Goal: Information Seeking & Learning: Learn about a topic

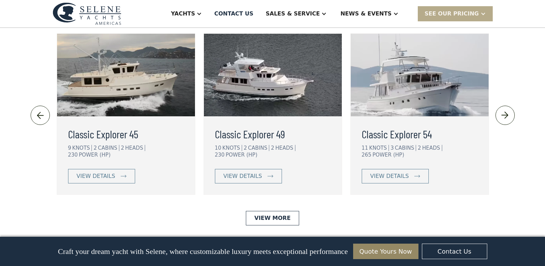
scroll to position [1583, 0]
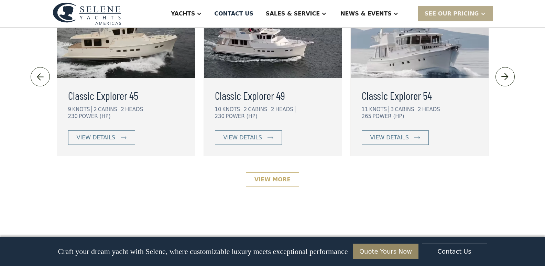
click at [289, 172] on link "View More" at bounding box center [272, 179] width 53 height 14
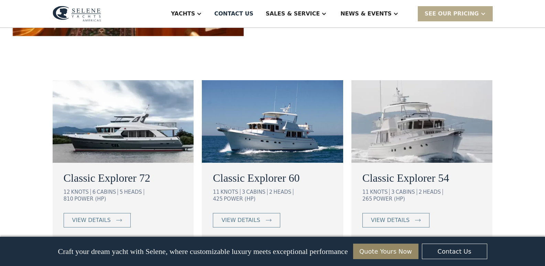
scroll to position [378, 0]
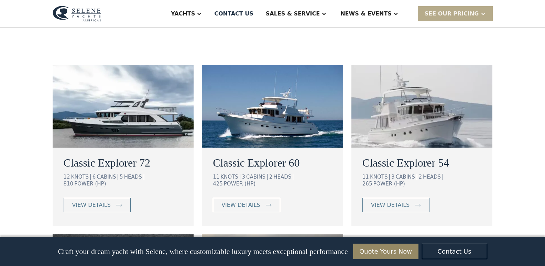
click at [145, 128] on img at bounding box center [123, 106] width 141 height 83
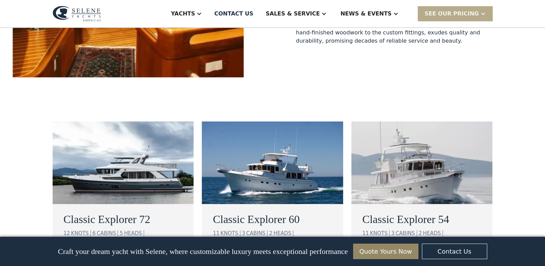
scroll to position [310, 0]
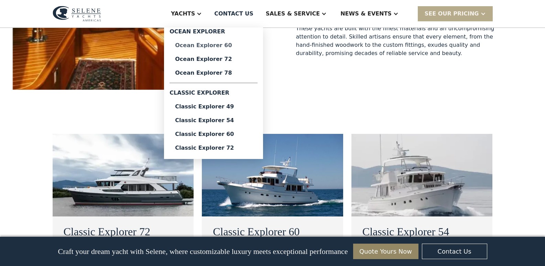
click at [228, 45] on div "Ocean Explorer 60" at bounding box center [213, 46] width 77 height 6
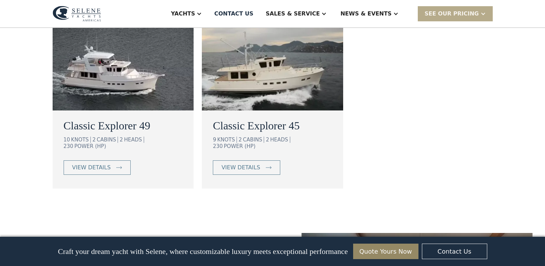
scroll to position [413, 0]
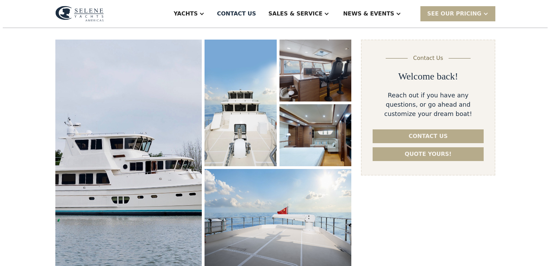
scroll to position [103, 0]
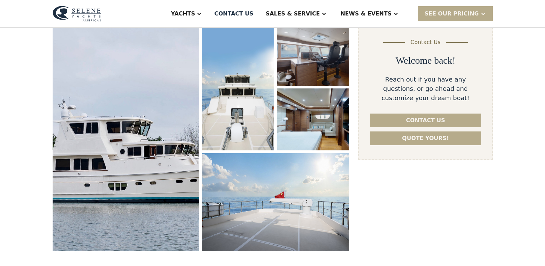
click at [123, 59] on img "open lightbox" at bounding box center [126, 138] width 155 height 240
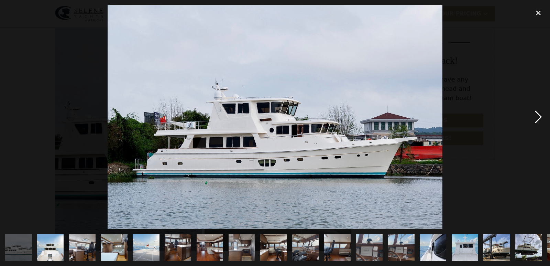
click at [538, 116] on div "next image" at bounding box center [538, 116] width 23 height 223
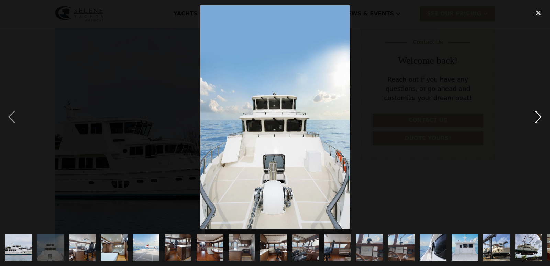
click at [538, 116] on div "next image" at bounding box center [538, 116] width 23 height 223
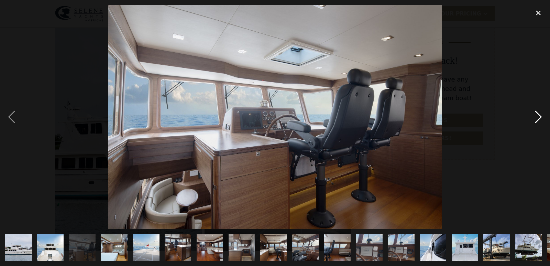
click at [539, 116] on div "next image" at bounding box center [538, 116] width 23 height 223
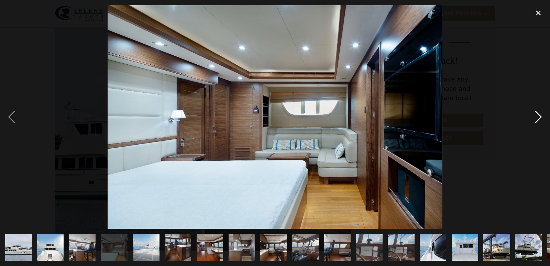
click at [539, 116] on div "next image" at bounding box center [538, 116] width 23 height 223
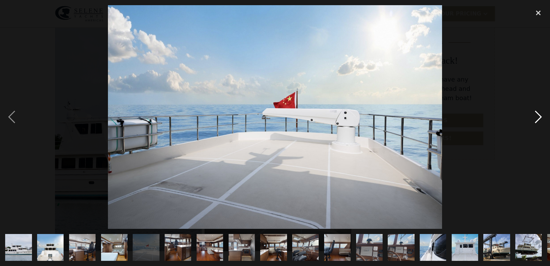
click at [539, 116] on div "next image" at bounding box center [538, 116] width 23 height 223
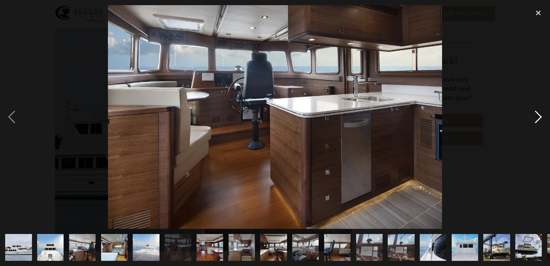
click at [539, 116] on div "next image" at bounding box center [538, 116] width 23 height 223
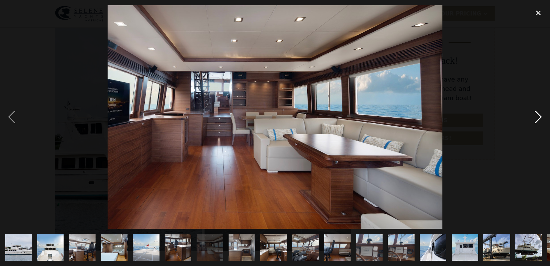
click at [539, 116] on div "next image" at bounding box center [538, 116] width 23 height 223
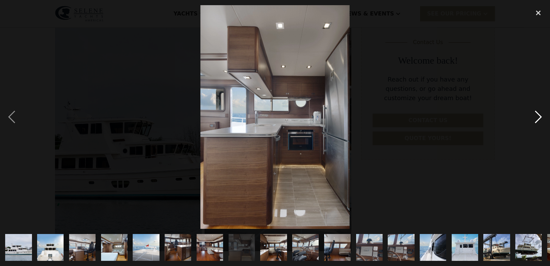
click at [539, 116] on div "next image" at bounding box center [538, 116] width 23 height 223
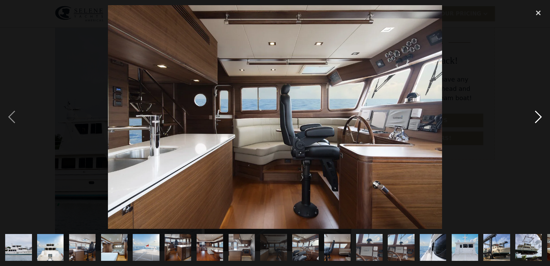
click at [539, 116] on div "next image" at bounding box center [538, 116] width 23 height 223
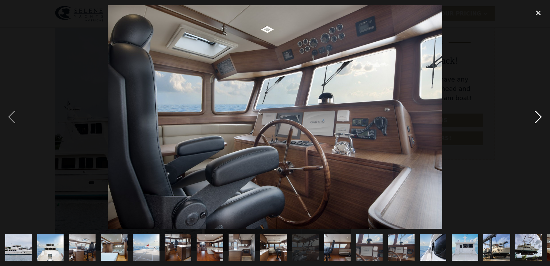
click at [539, 116] on div "next image" at bounding box center [538, 116] width 23 height 223
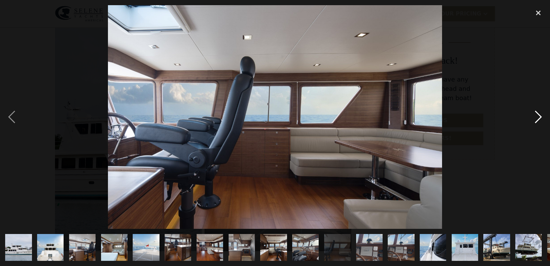
click at [539, 116] on div "next image" at bounding box center [538, 116] width 23 height 223
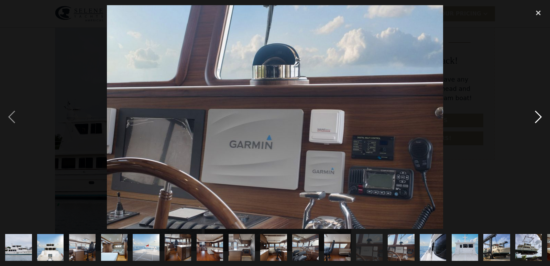
click at [539, 116] on div "next image" at bounding box center [538, 116] width 23 height 223
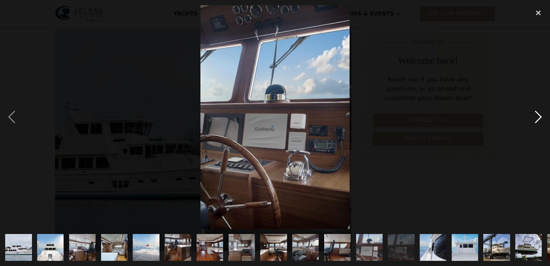
click at [539, 116] on div "next image" at bounding box center [538, 116] width 23 height 223
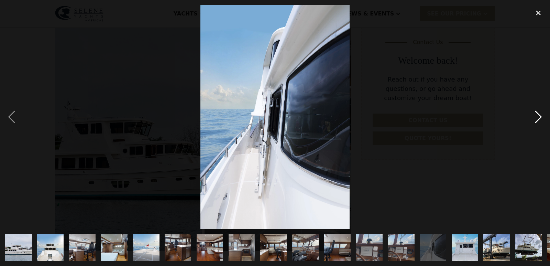
click at [539, 116] on div "next image" at bounding box center [538, 116] width 23 height 223
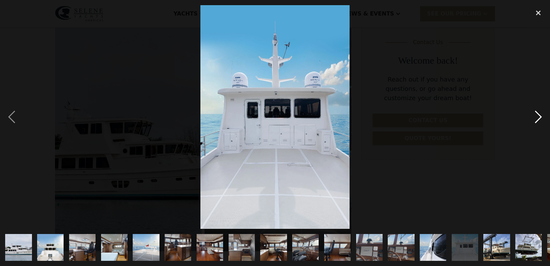
click at [539, 116] on div "next image" at bounding box center [538, 116] width 23 height 223
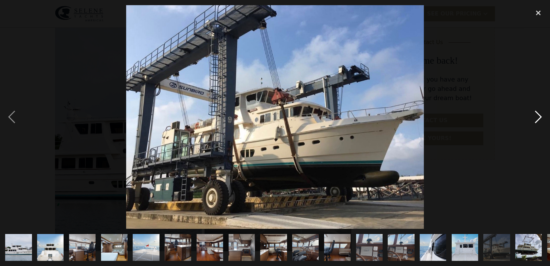
click at [539, 116] on div "next image" at bounding box center [538, 116] width 23 height 223
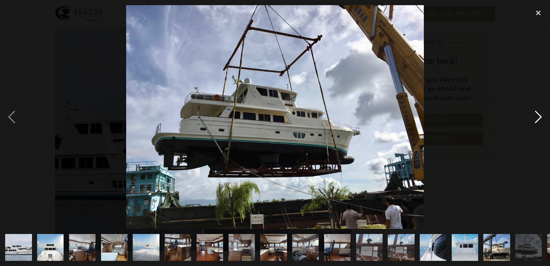
click at [539, 116] on div "next image" at bounding box center [538, 116] width 23 height 223
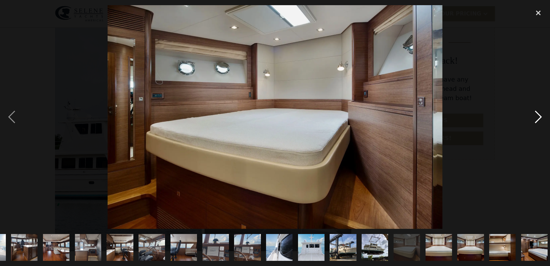
scroll to position [0, 157]
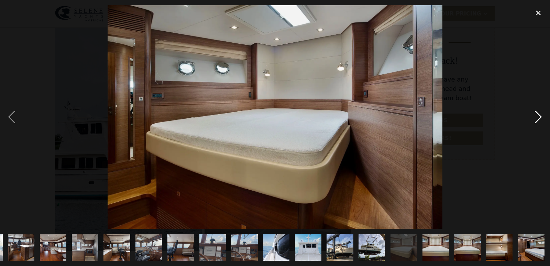
click at [539, 116] on div "next image" at bounding box center [538, 116] width 23 height 223
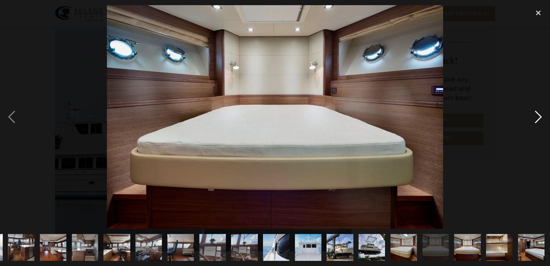
click at [539, 116] on div "next image" at bounding box center [538, 116] width 23 height 223
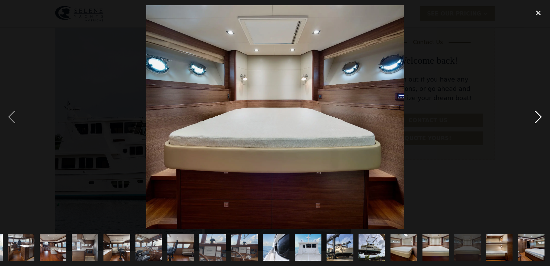
click at [539, 116] on div "next image" at bounding box center [538, 116] width 23 height 223
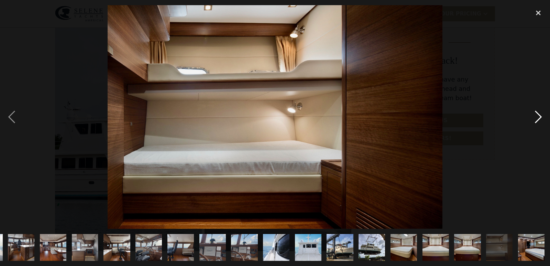
click at [539, 116] on div "next image" at bounding box center [538, 116] width 23 height 223
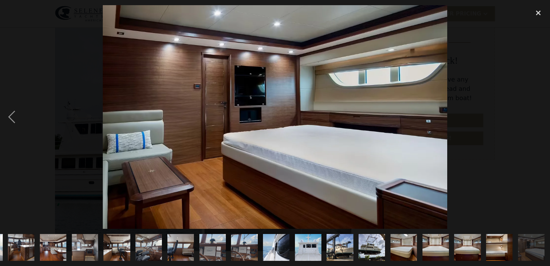
click at [377, 241] on img "show item 17 of 22" at bounding box center [371, 247] width 35 height 26
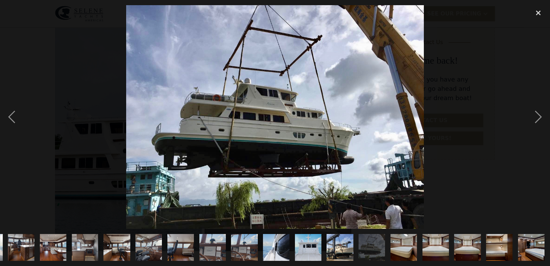
click at [341, 243] on img "show item 16 of 22" at bounding box center [340, 247] width 35 height 26
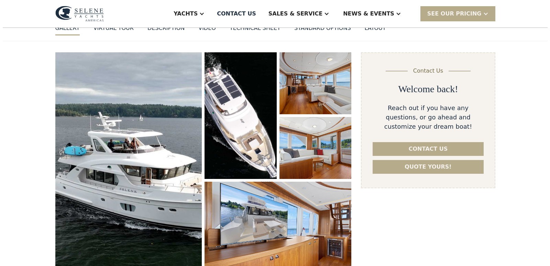
scroll to position [103, 0]
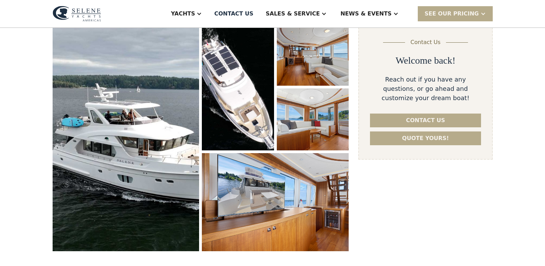
click at [165, 83] on img "open lightbox" at bounding box center [126, 137] width 147 height 227
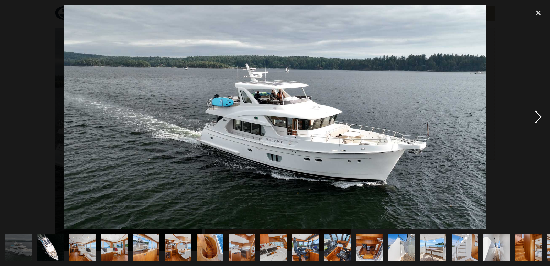
click at [539, 116] on div "next image" at bounding box center [538, 116] width 23 height 223
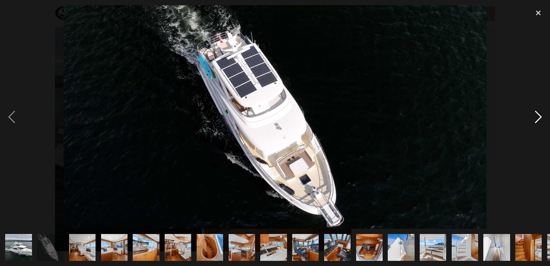
click at [539, 116] on div "next image" at bounding box center [538, 116] width 23 height 223
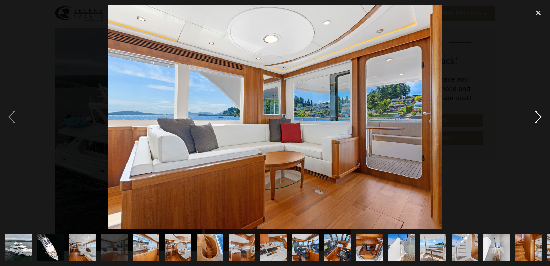
click at [539, 116] on div "next image" at bounding box center [538, 116] width 23 height 223
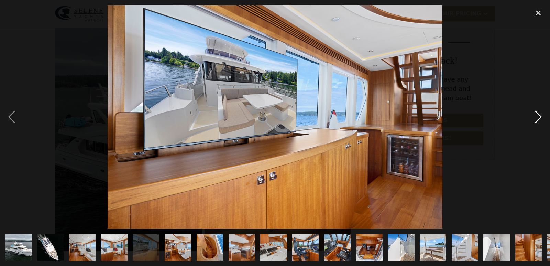
click at [539, 116] on div "next image" at bounding box center [538, 116] width 23 height 223
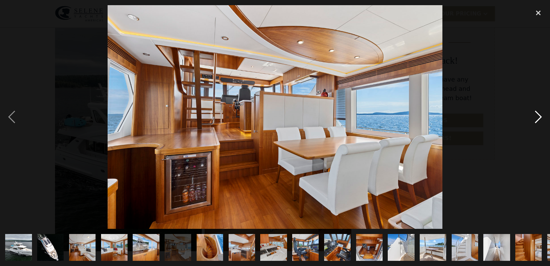
click at [539, 116] on div "next image" at bounding box center [538, 116] width 23 height 223
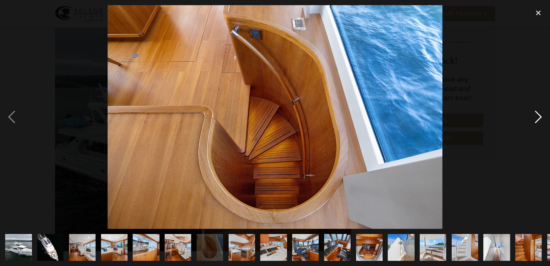
click at [539, 116] on div "next image" at bounding box center [538, 116] width 23 height 223
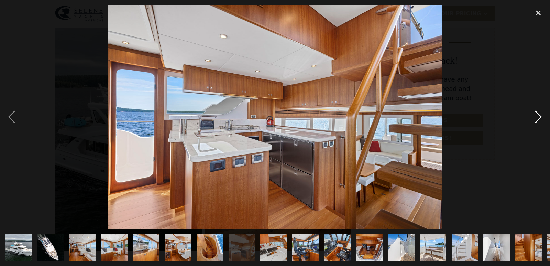
click at [539, 116] on div "next image" at bounding box center [538, 116] width 23 height 223
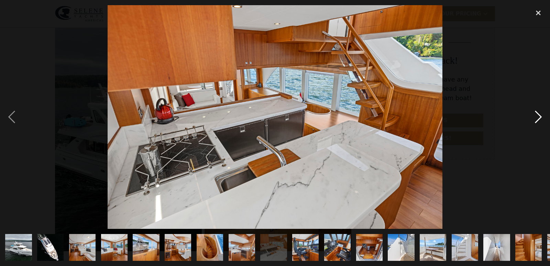
click at [539, 116] on div "next image" at bounding box center [538, 116] width 23 height 223
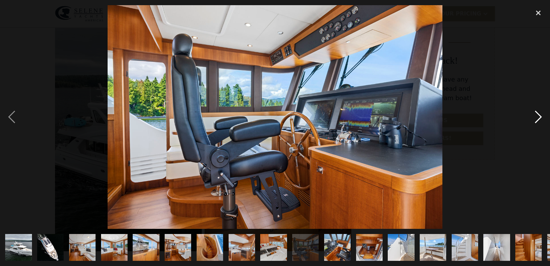
click at [541, 116] on div "next image" at bounding box center [538, 116] width 23 height 223
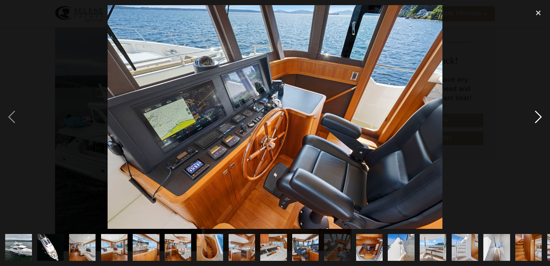
click at [541, 116] on div "next image" at bounding box center [538, 116] width 23 height 223
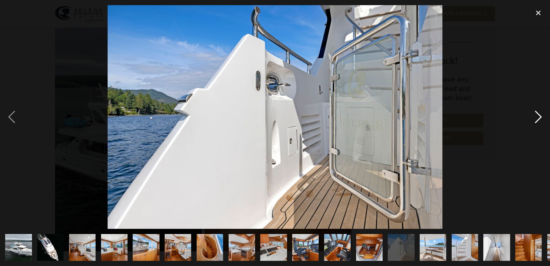
click at [541, 116] on div "next image" at bounding box center [538, 116] width 23 height 223
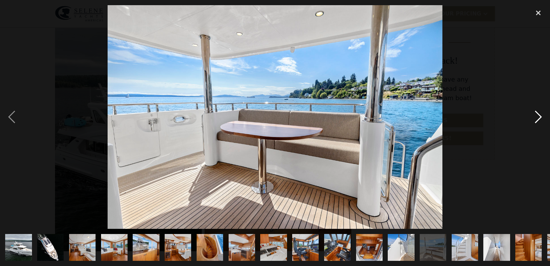
click at [541, 116] on div "next image" at bounding box center [538, 116] width 23 height 223
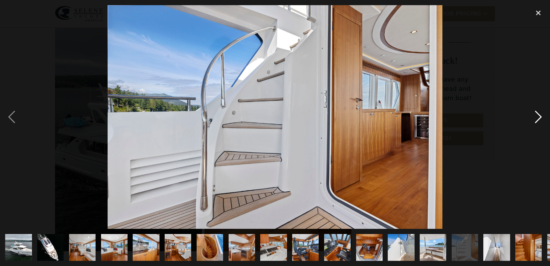
click at [541, 116] on div "next image" at bounding box center [538, 116] width 23 height 223
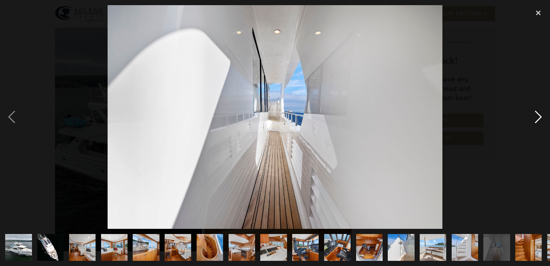
click at [541, 116] on div "next image" at bounding box center [538, 116] width 23 height 223
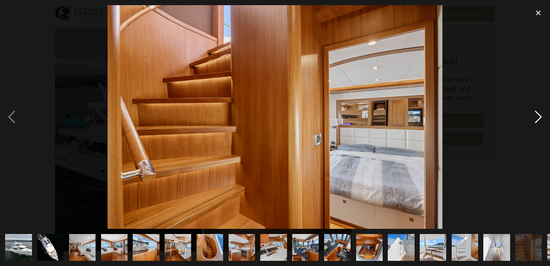
click at [541, 116] on div "next image" at bounding box center [538, 116] width 23 height 223
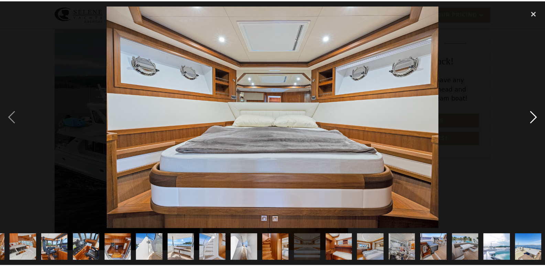
scroll to position [0, 253]
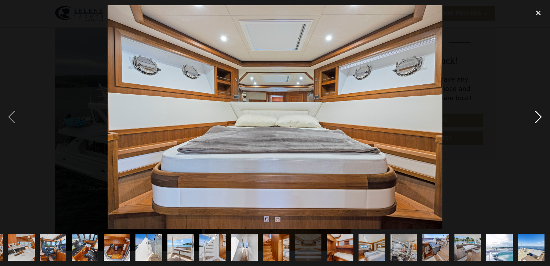
click at [541, 116] on div "next image" at bounding box center [538, 116] width 23 height 223
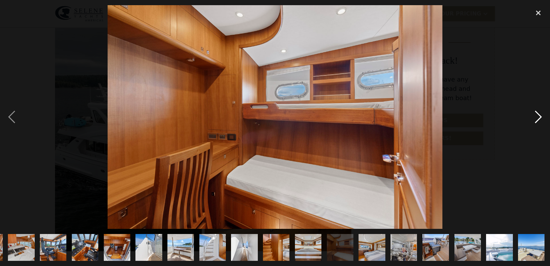
click at [541, 116] on div "next image" at bounding box center [538, 116] width 23 height 223
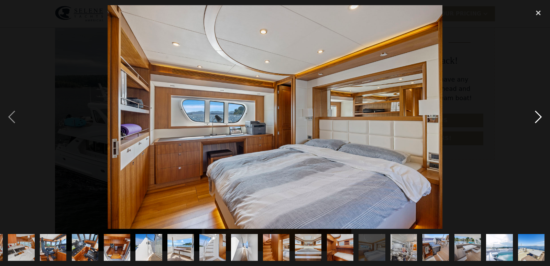
click at [541, 116] on div "next image" at bounding box center [538, 116] width 23 height 223
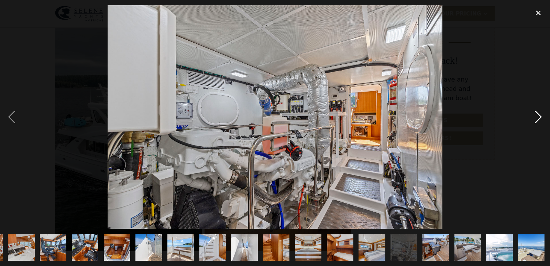
click at [541, 116] on div "next image" at bounding box center [538, 116] width 23 height 223
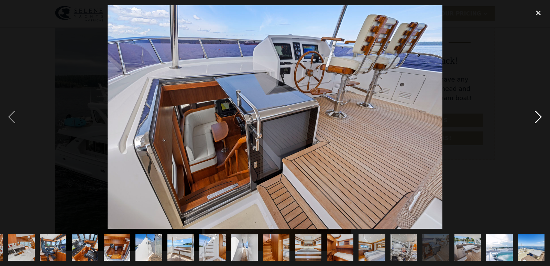
click at [541, 116] on div "next image" at bounding box center [538, 116] width 23 height 223
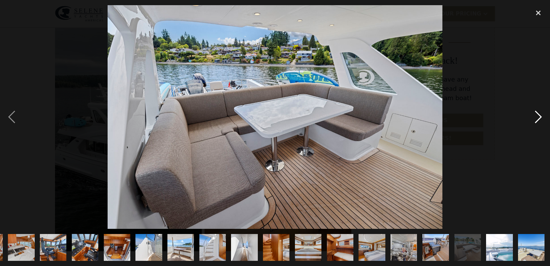
click at [541, 116] on div "next image" at bounding box center [538, 116] width 23 height 223
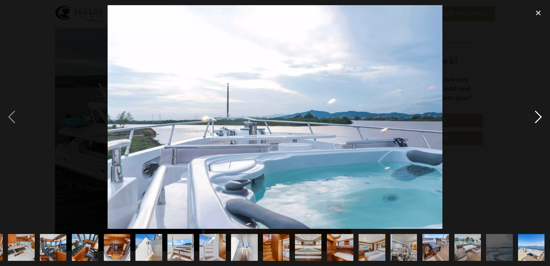
click at [541, 116] on div "next image" at bounding box center [538, 116] width 23 height 223
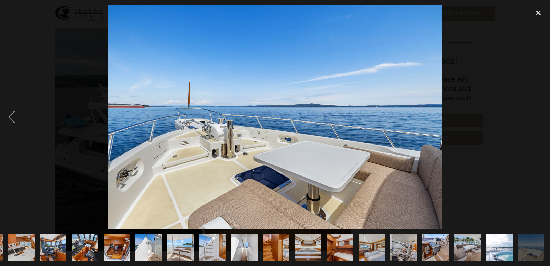
click at [541, 116] on div "next image" at bounding box center [538, 116] width 23 height 223
click at [12, 114] on div "previous image" at bounding box center [11, 116] width 23 height 223
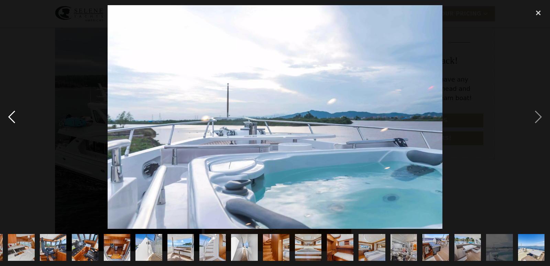
click at [12, 114] on div "previous image" at bounding box center [11, 116] width 23 height 223
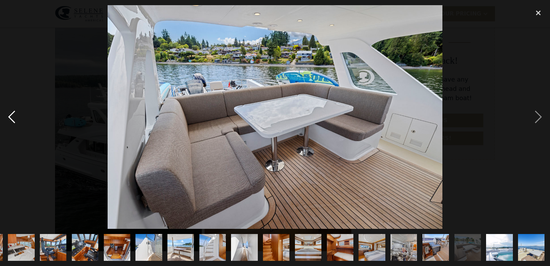
click at [12, 114] on div "previous image" at bounding box center [11, 116] width 23 height 223
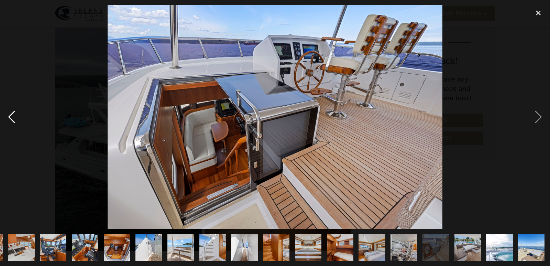
click at [12, 114] on div "previous image" at bounding box center [11, 116] width 23 height 223
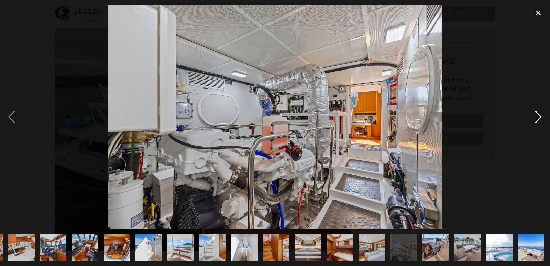
click at [538, 115] on div "next image" at bounding box center [538, 116] width 23 height 223
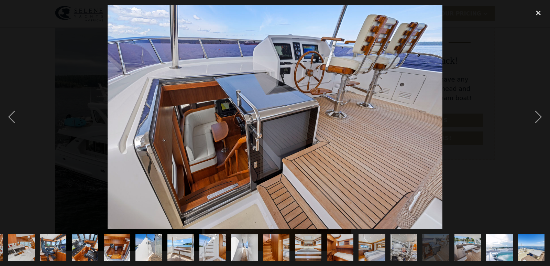
click at [484, 102] on div at bounding box center [275, 116] width 550 height 223
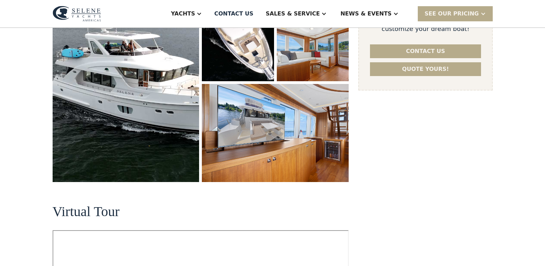
scroll to position [172, 0]
